Goal: Find specific page/section: Find specific page/section

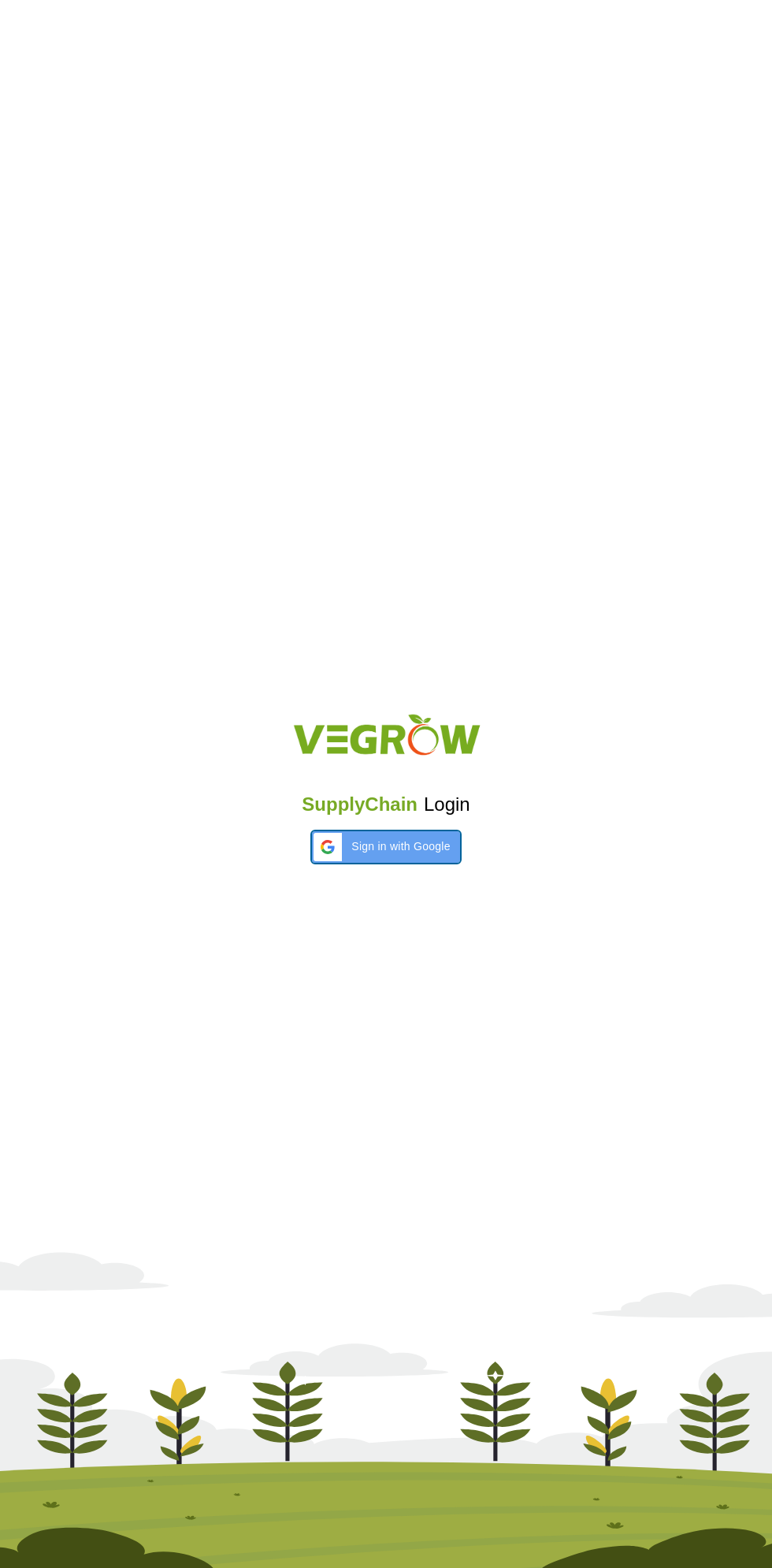
click at [391, 849] on span "Sign in with Google" at bounding box center [401, 847] width 99 height 16
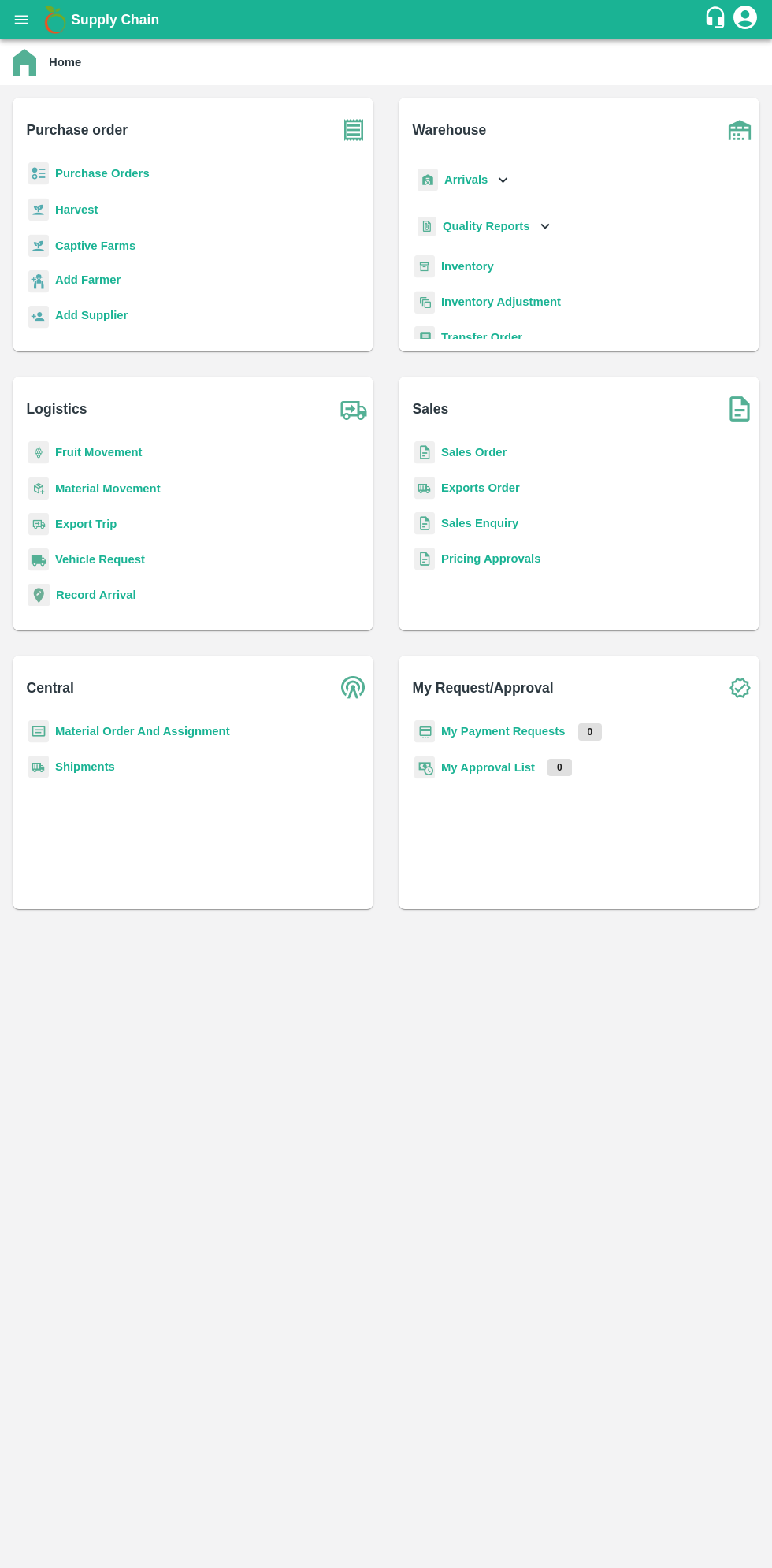
click at [20, 19] on icon "open drawer" at bounding box center [21, 19] width 17 height 17
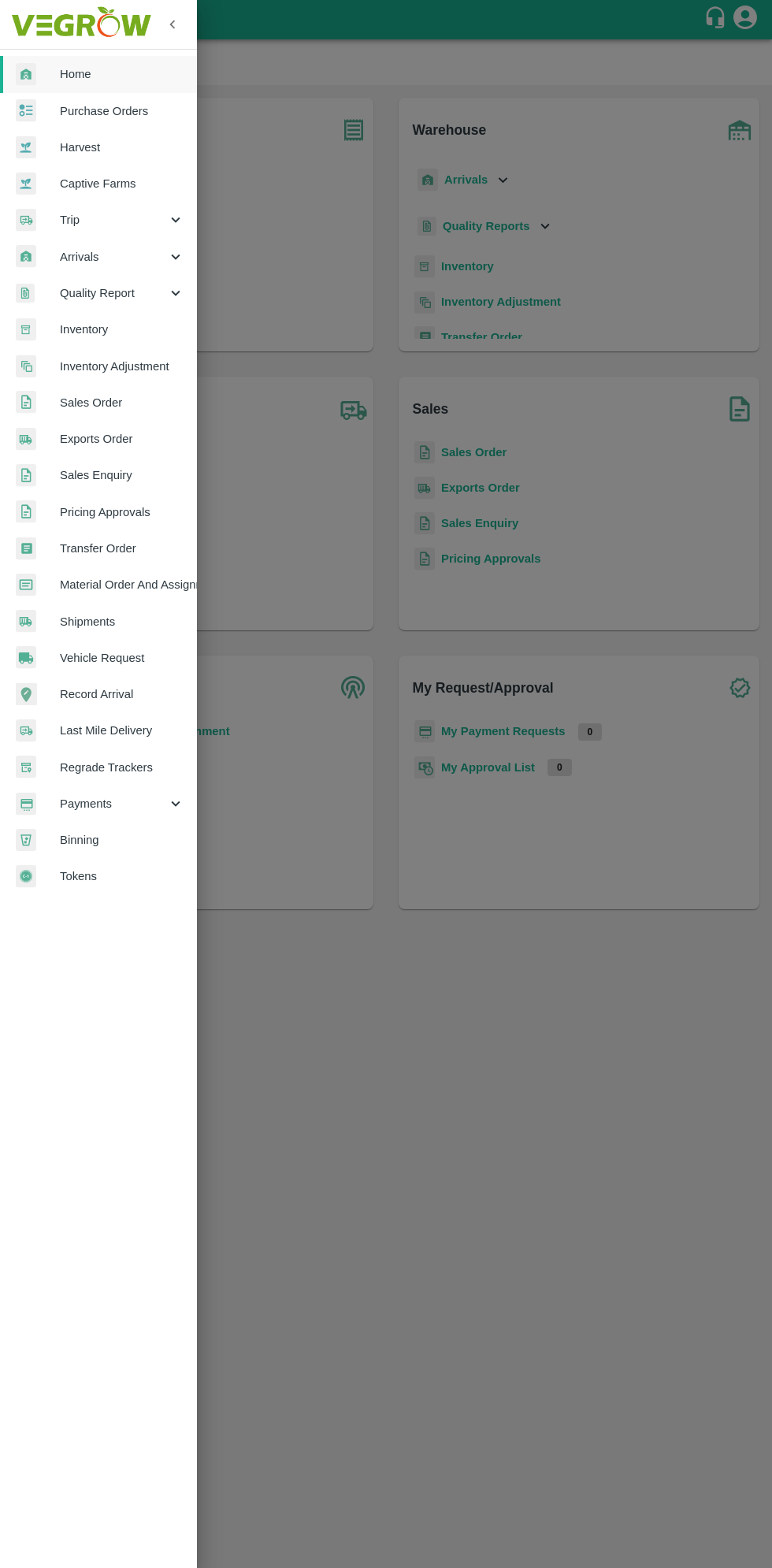
click at [104, 326] on span "Inventory" at bounding box center [122, 329] width 125 height 17
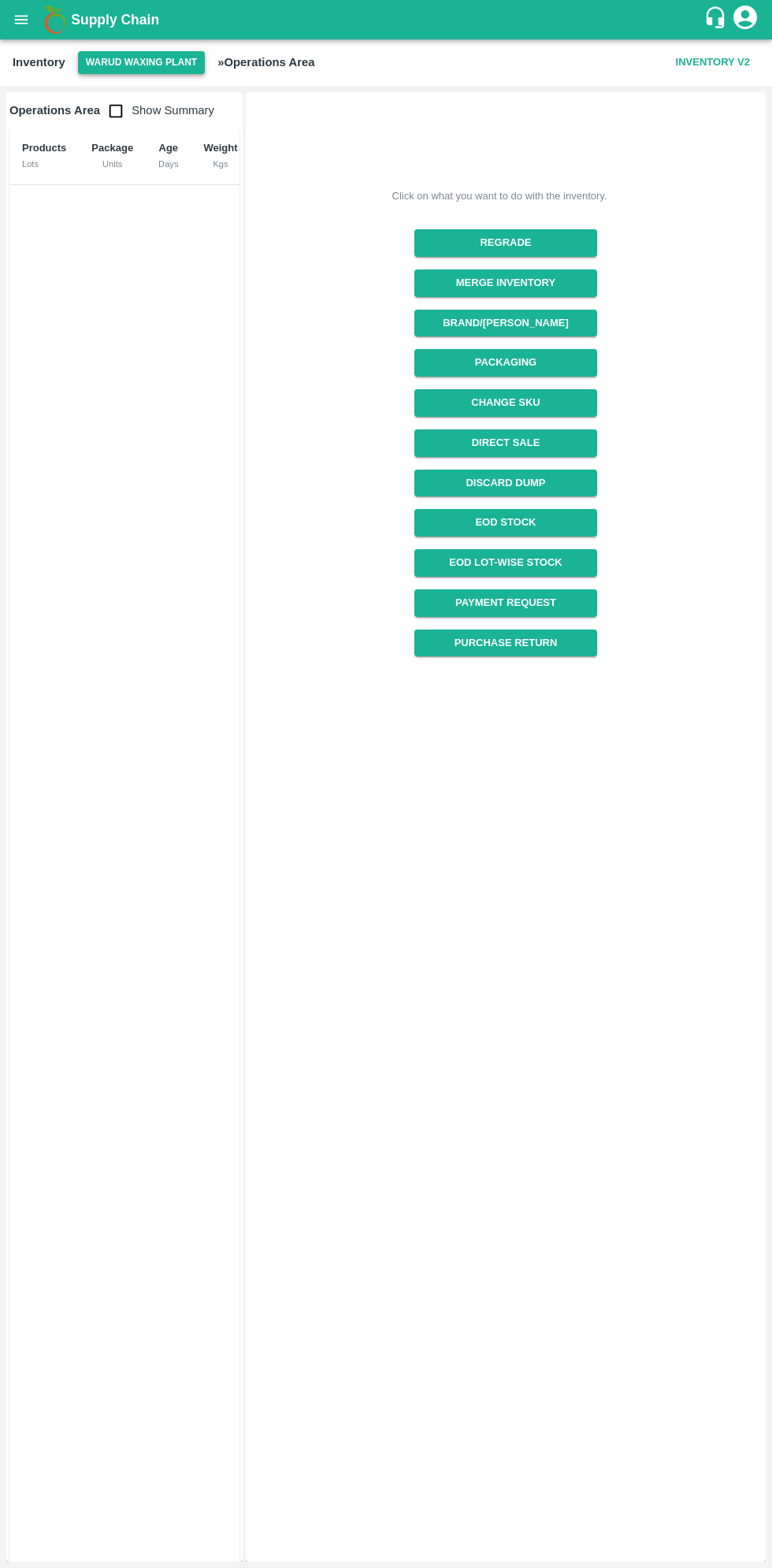
click at [148, 58] on button "Warud Waxing Plant" at bounding box center [141, 62] width 127 height 23
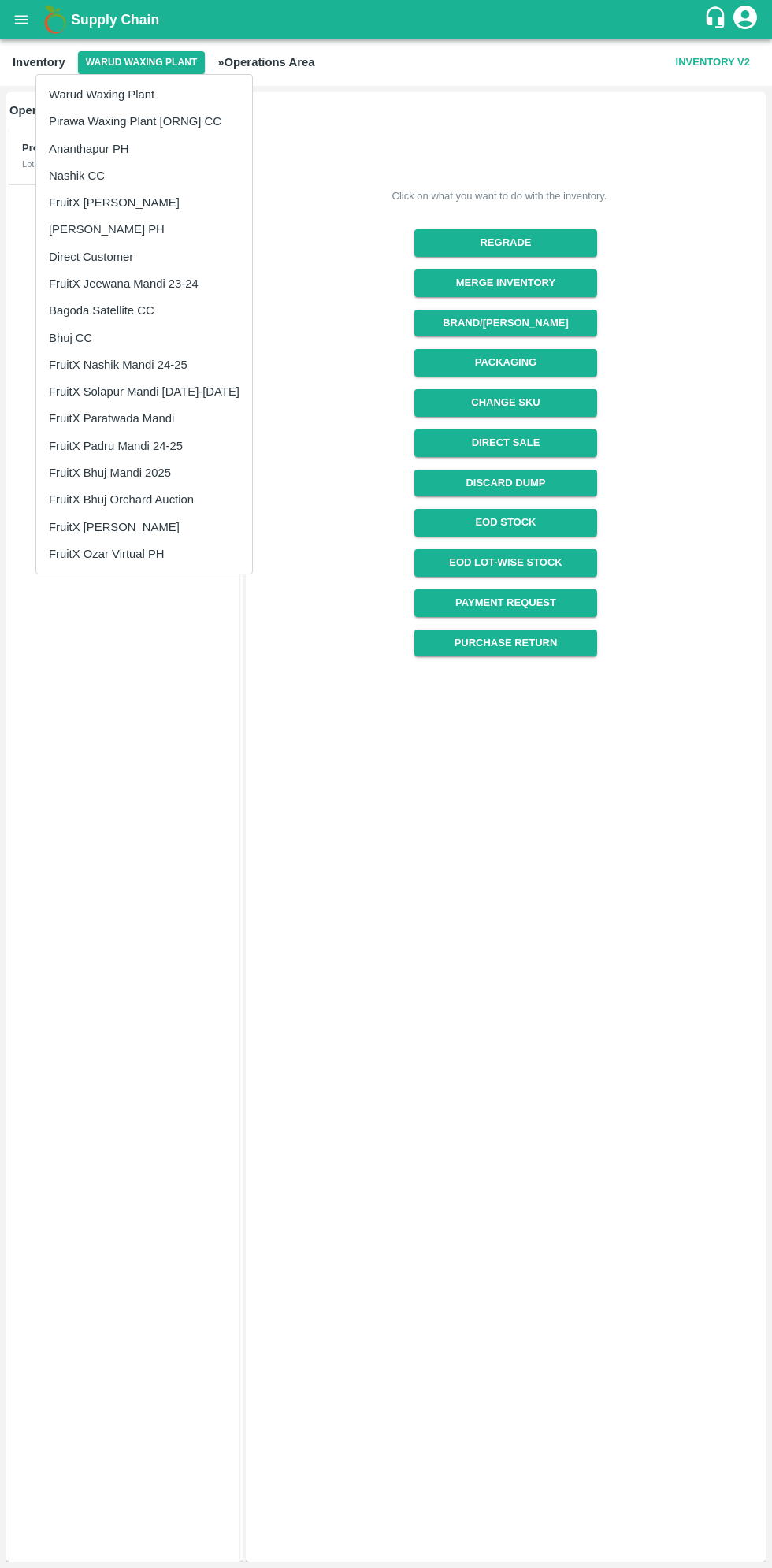
click at [151, 558] on li "FruitX Ozar Virtual PH" at bounding box center [144, 553] width 215 height 27
